Goal: Task Accomplishment & Management: Complete application form

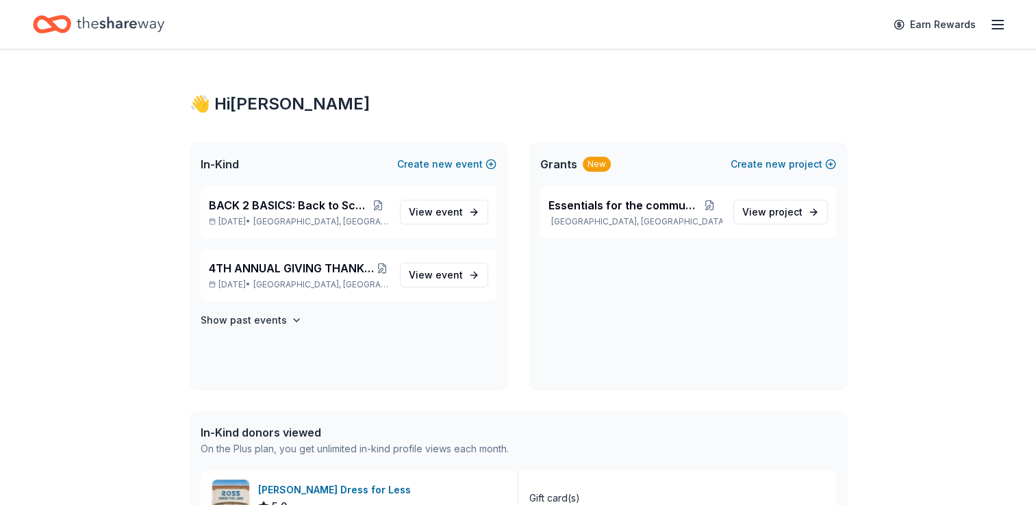
click at [141, 29] on icon "Home" at bounding box center [121, 24] width 88 height 28
click at [124, 24] on icon "Home" at bounding box center [121, 24] width 88 height 28
click at [117, 26] on icon "Home" at bounding box center [121, 23] width 88 height 15
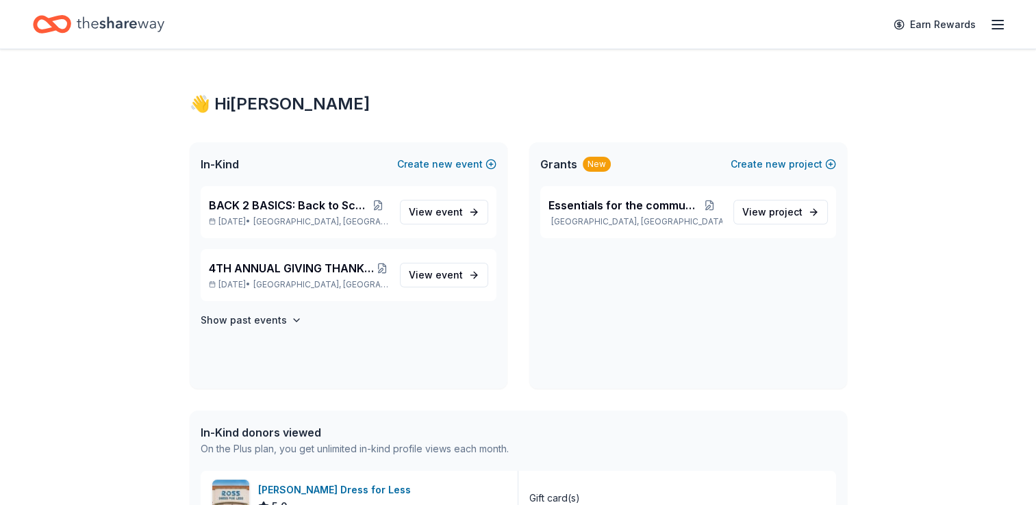
click at [997, 29] on line "button" at bounding box center [997, 29] width 11 height 0
click at [55, 12] on icon "Home" at bounding box center [52, 24] width 38 height 32
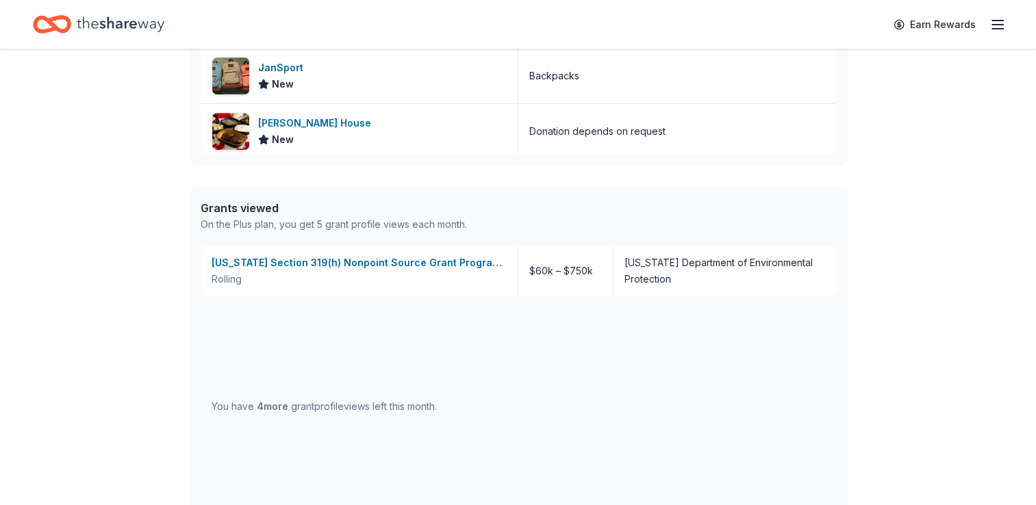
scroll to position [724, 0]
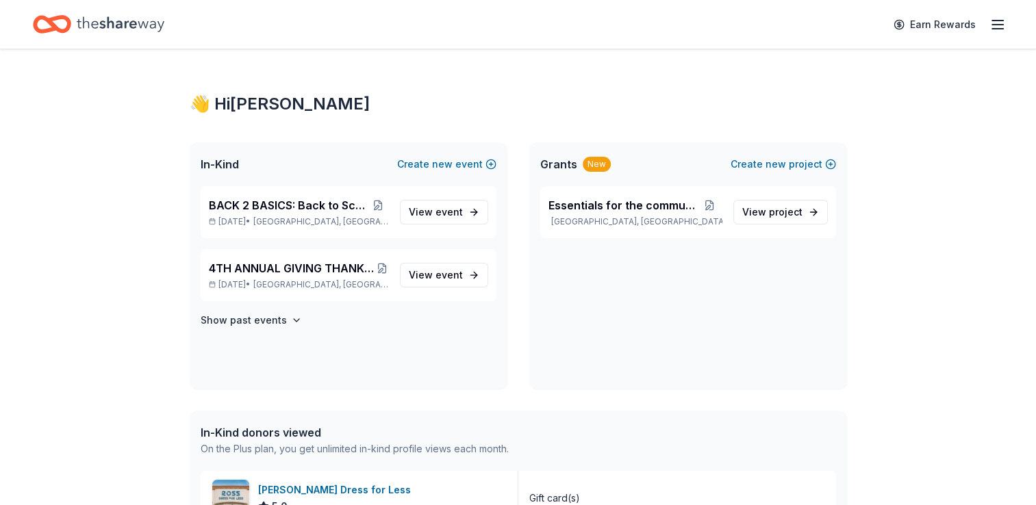
click at [65, 26] on icon "Home" at bounding box center [52, 24] width 38 height 32
click at [994, 29] on line "button" at bounding box center [997, 29] width 11 height 0
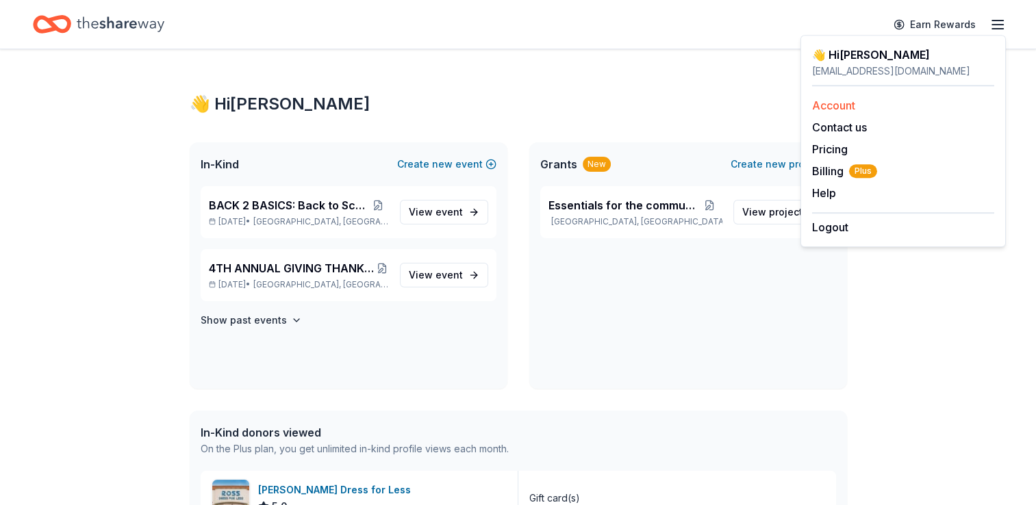
click at [832, 105] on link "Account" at bounding box center [833, 106] width 43 height 14
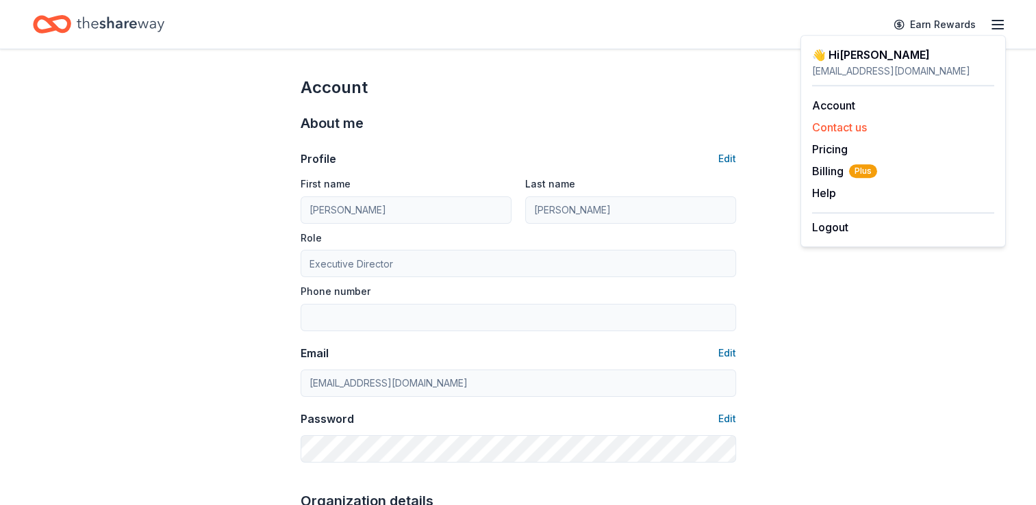
click at [837, 133] on button "Contact us" at bounding box center [839, 127] width 55 height 16
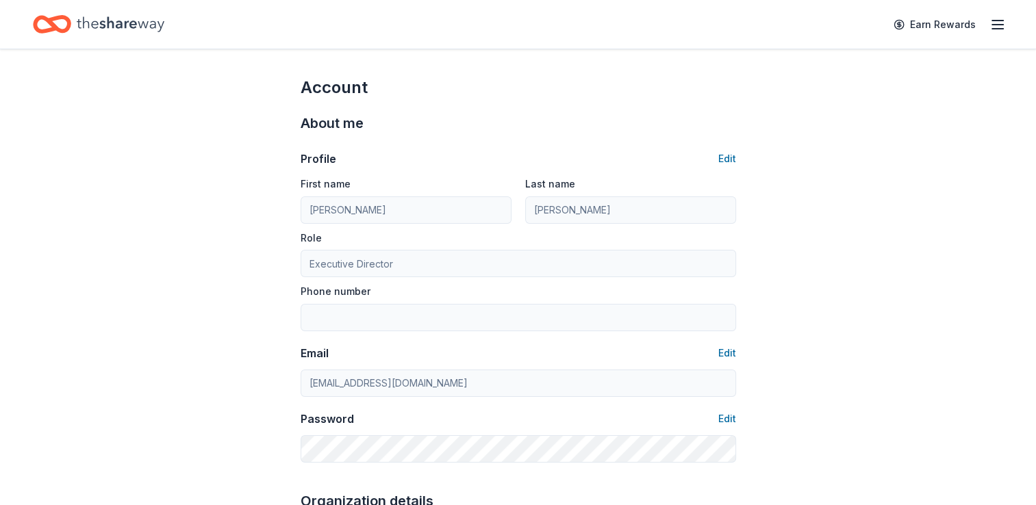
click at [107, 23] on icon "Home" at bounding box center [121, 23] width 88 height 15
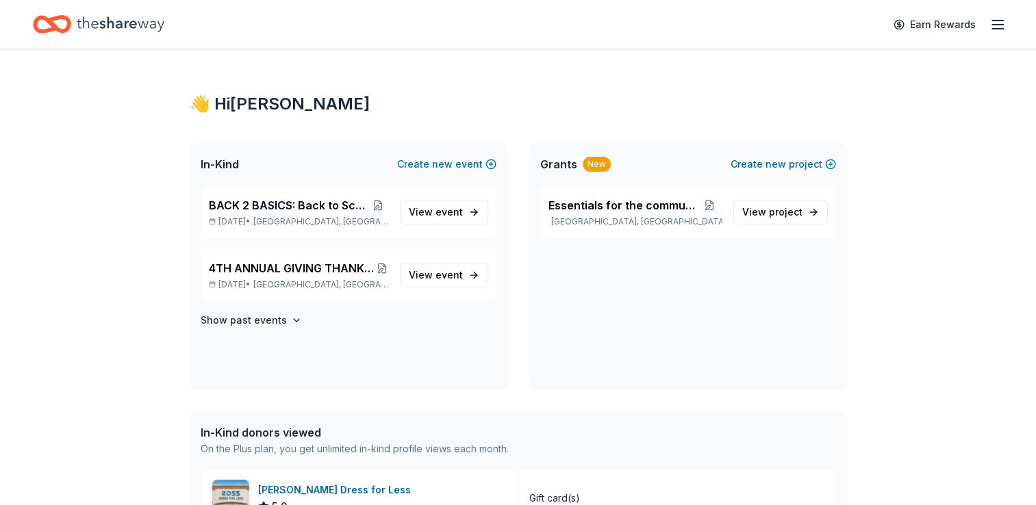
click at [997, 22] on icon "button" at bounding box center [997, 24] width 16 height 16
click at [53, 28] on icon "Home" at bounding box center [58, 24] width 21 height 14
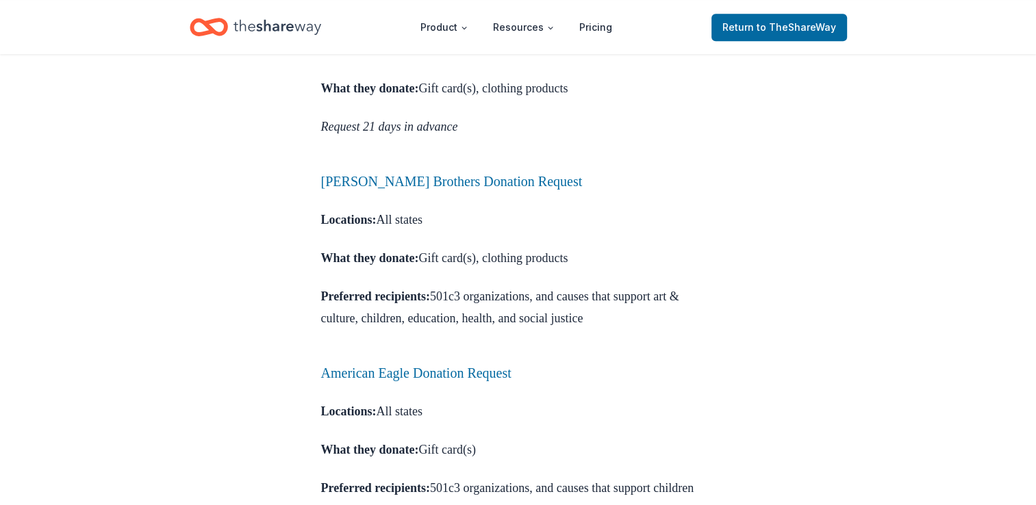
scroll to position [905, 0]
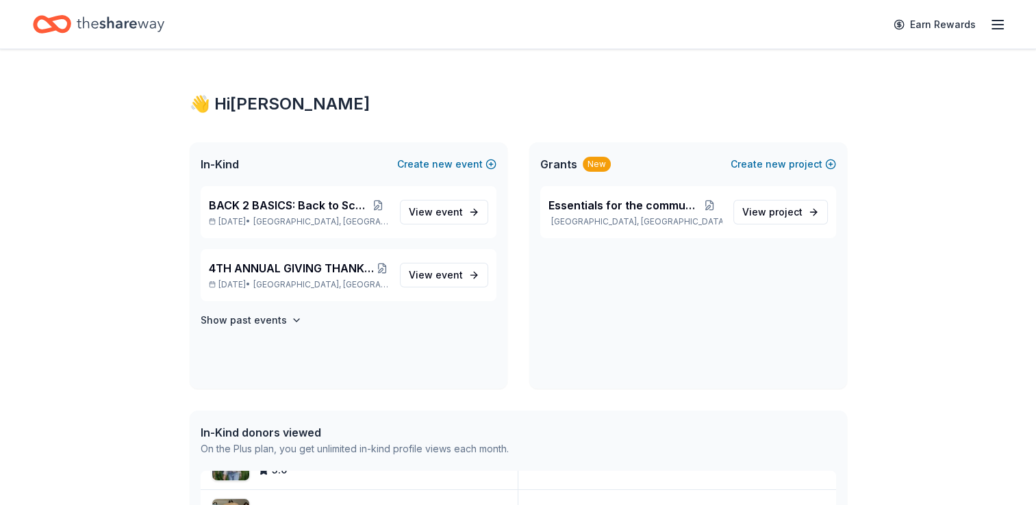
click at [53, 20] on icon "Home" at bounding box center [58, 24] width 21 height 14
click at [935, 25] on link "Earn Rewards" at bounding box center [934, 24] width 99 height 25
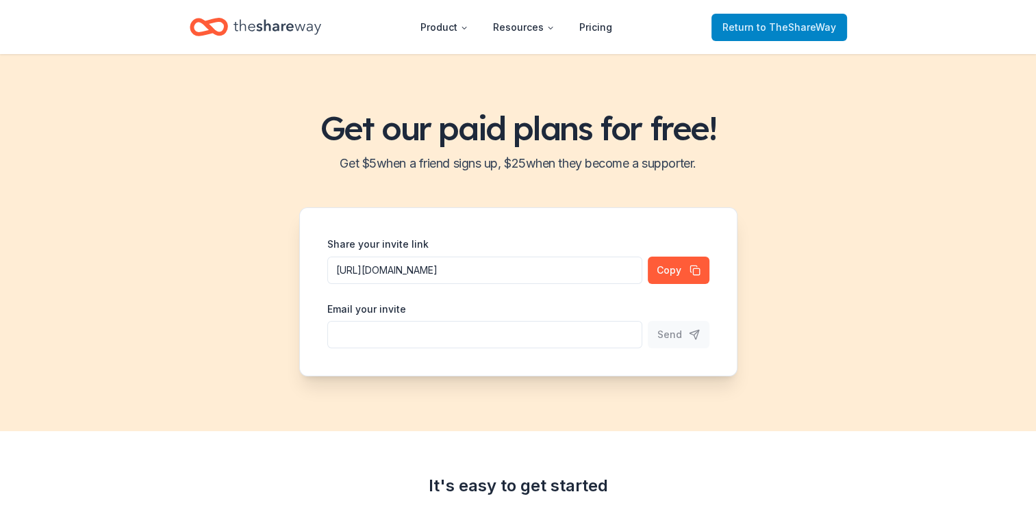
click at [808, 30] on span "to TheShareWay" at bounding box center [796, 27] width 79 height 12
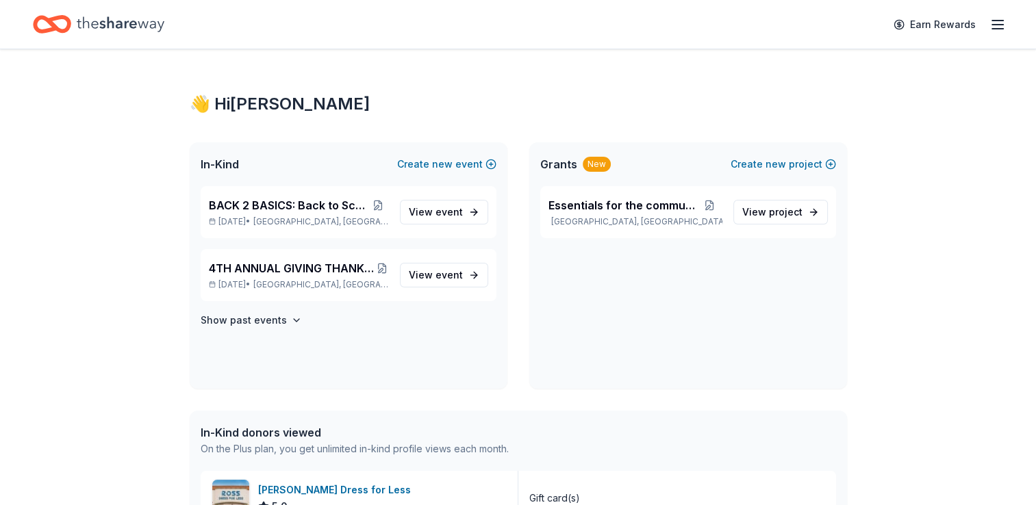
click at [1003, 21] on icon "button" at bounding box center [997, 24] width 16 height 16
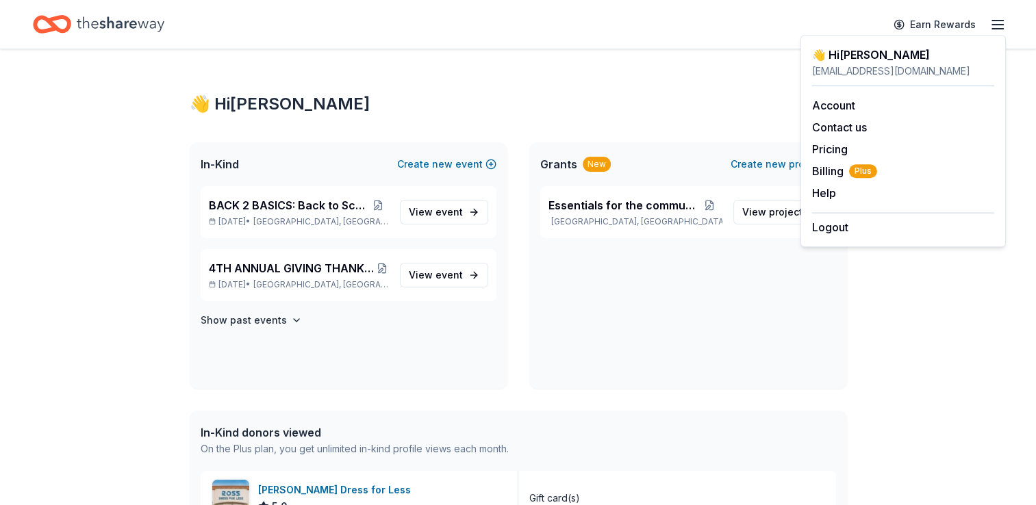
click at [833, 58] on div "👋 Hi Kristen" at bounding box center [903, 55] width 182 height 16
click at [736, 42] on div "Earn Rewards" at bounding box center [518, 24] width 1036 height 49
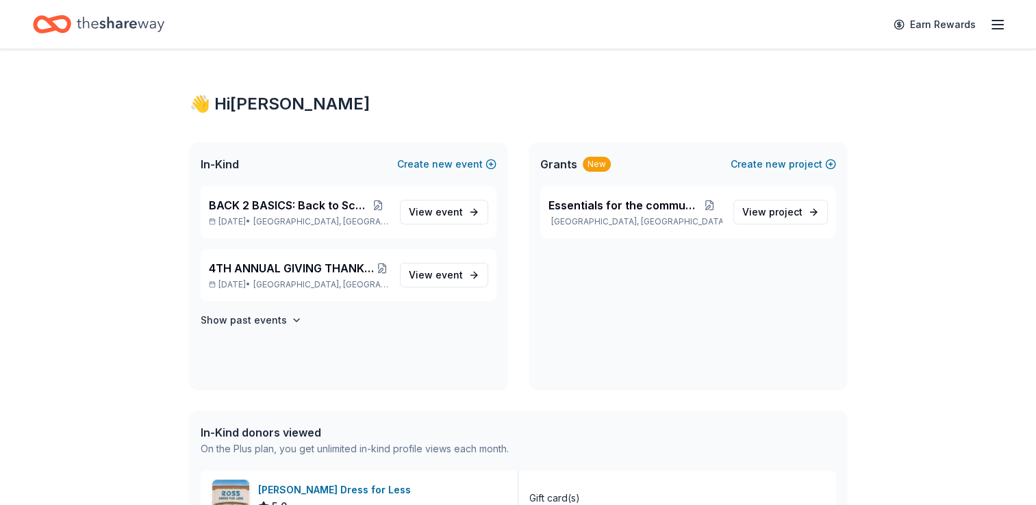
click at [101, 27] on icon "Home" at bounding box center [121, 23] width 88 height 15
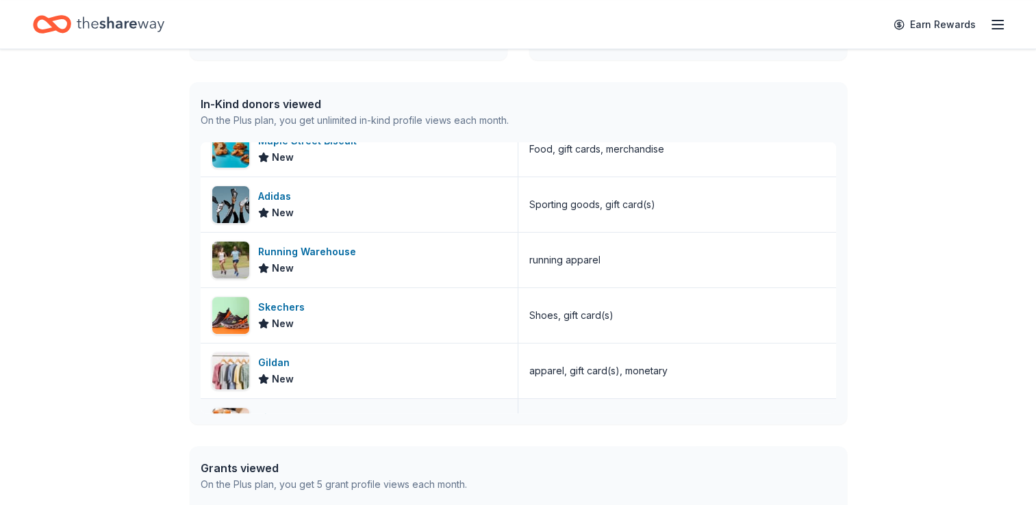
scroll to position [835, 0]
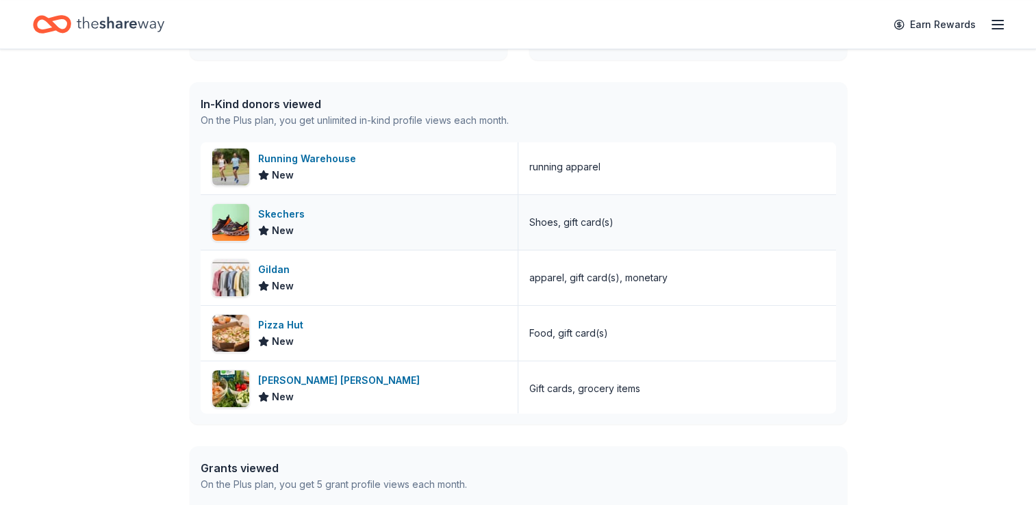
click at [279, 210] on div "Skechers" at bounding box center [284, 214] width 52 height 16
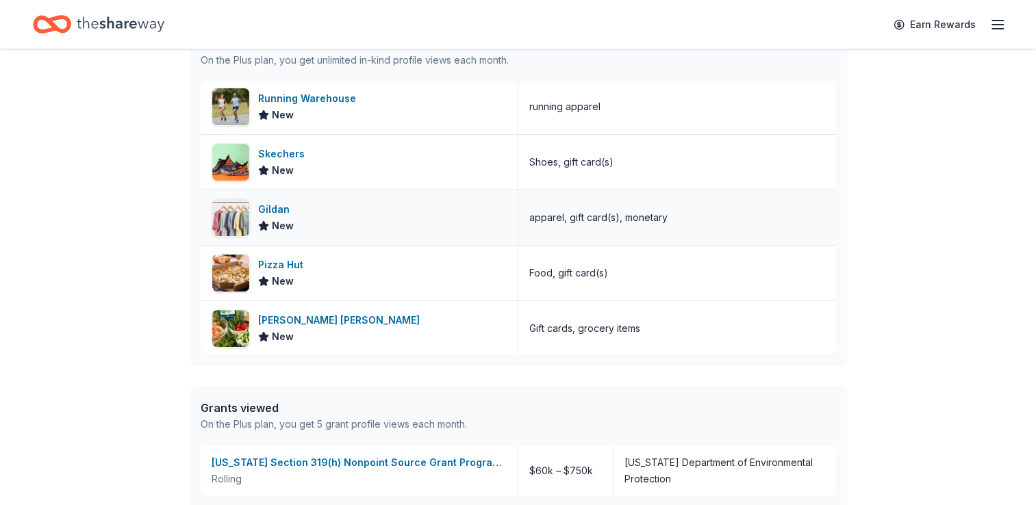
click at [278, 205] on div "Gildan" at bounding box center [276, 209] width 37 height 16
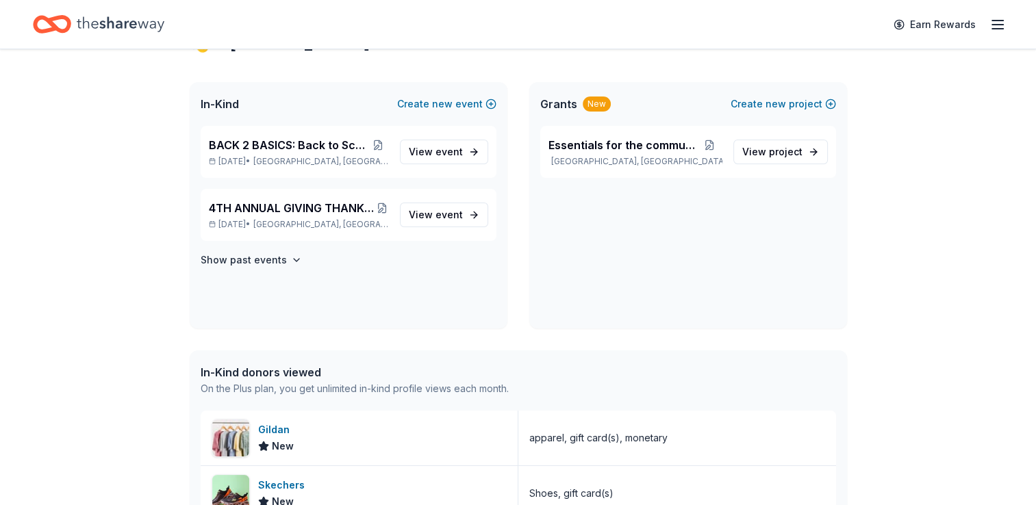
scroll to position [55, 0]
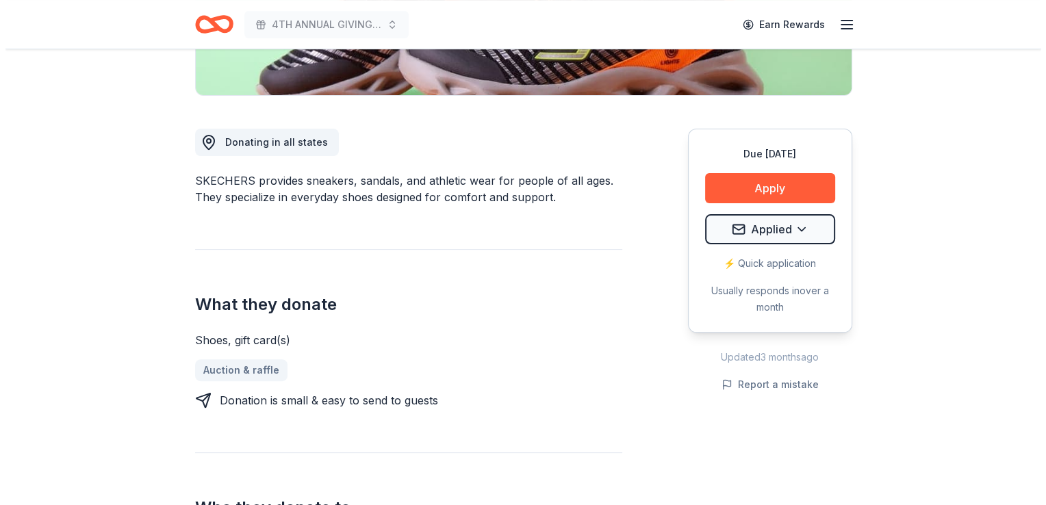
scroll to position [293, 0]
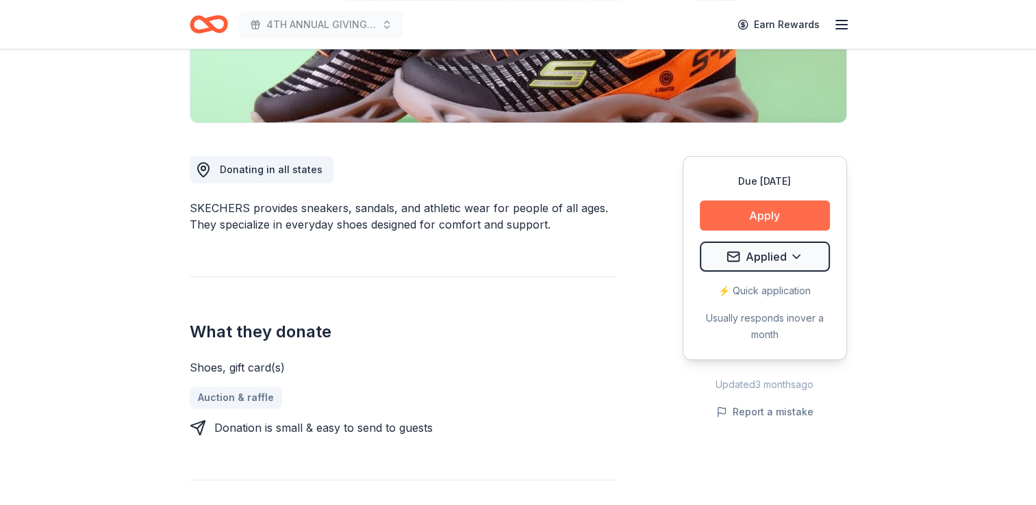
click at [774, 217] on button "Apply" at bounding box center [765, 216] width 130 height 30
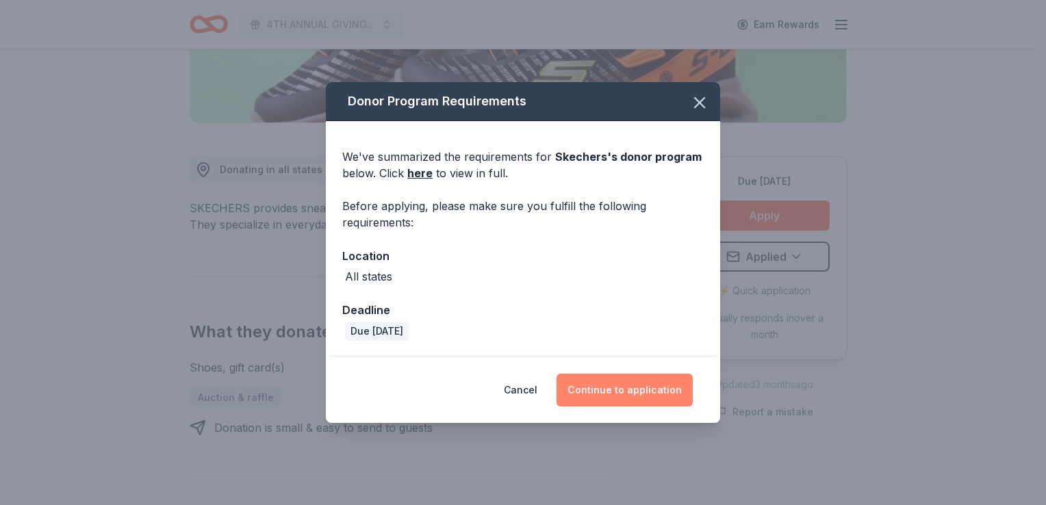
click at [607, 390] on button "Continue to application" at bounding box center [625, 390] width 136 height 33
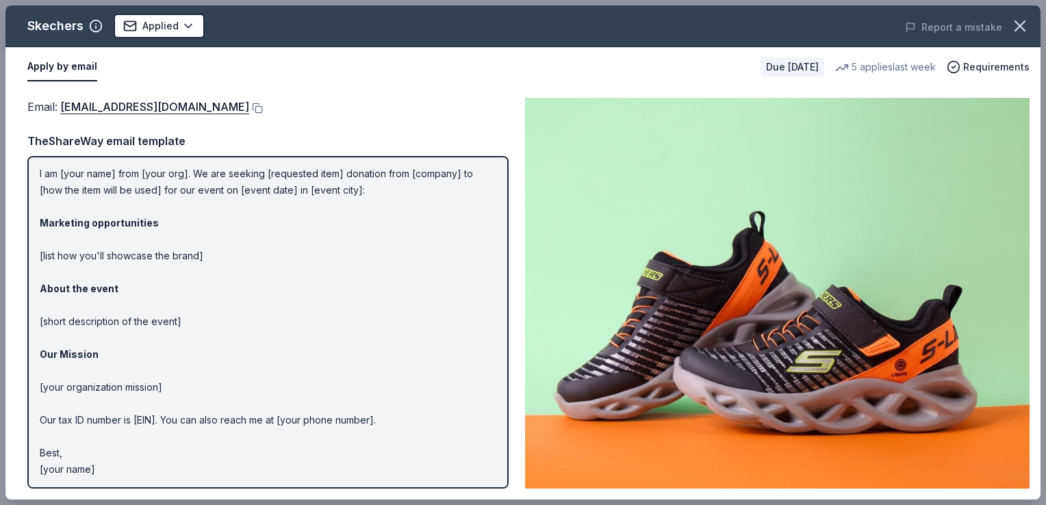
scroll to position [0, 0]
